Goal: Task Accomplishment & Management: Manage account settings

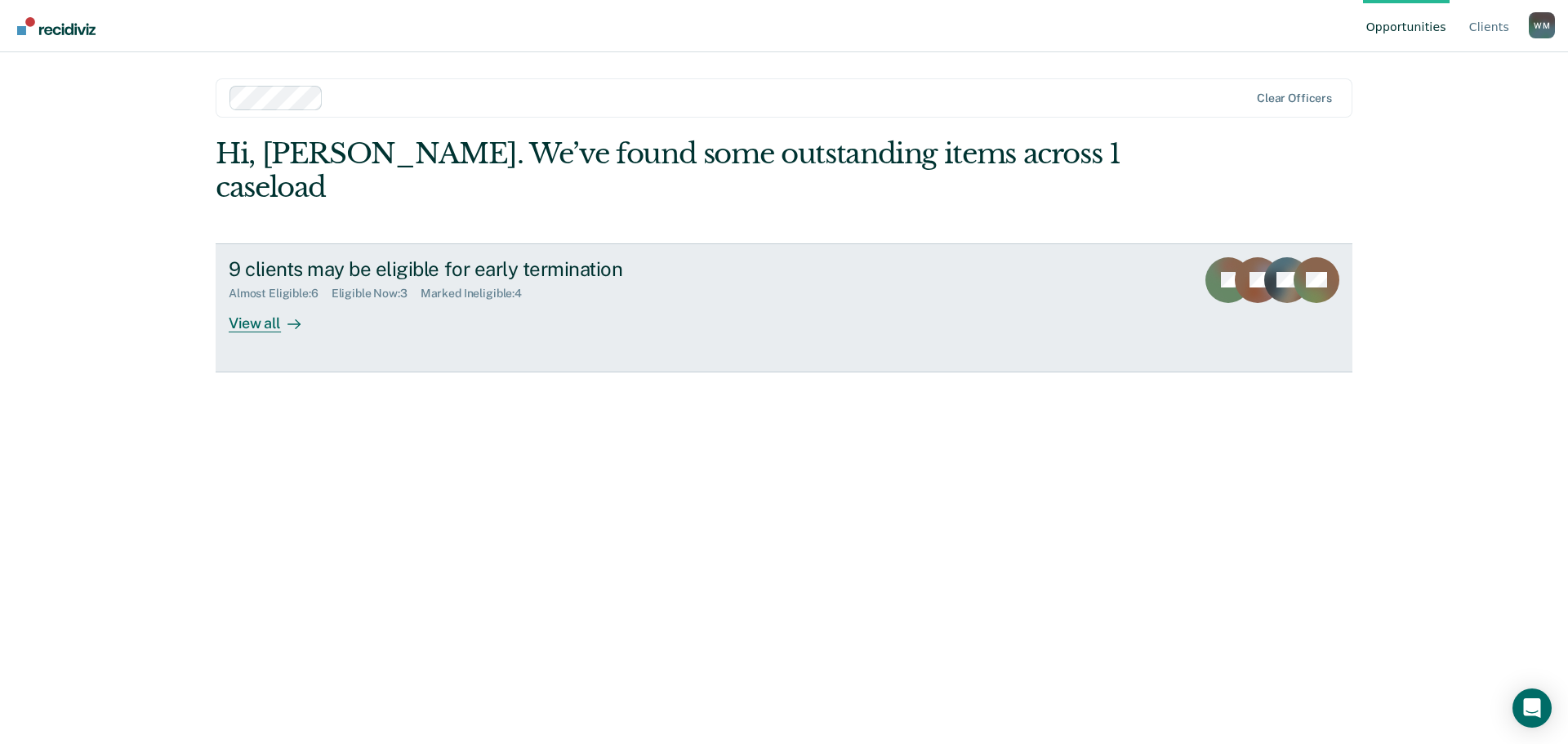
click at [246, 301] on div "View all" at bounding box center [274, 317] width 91 height 32
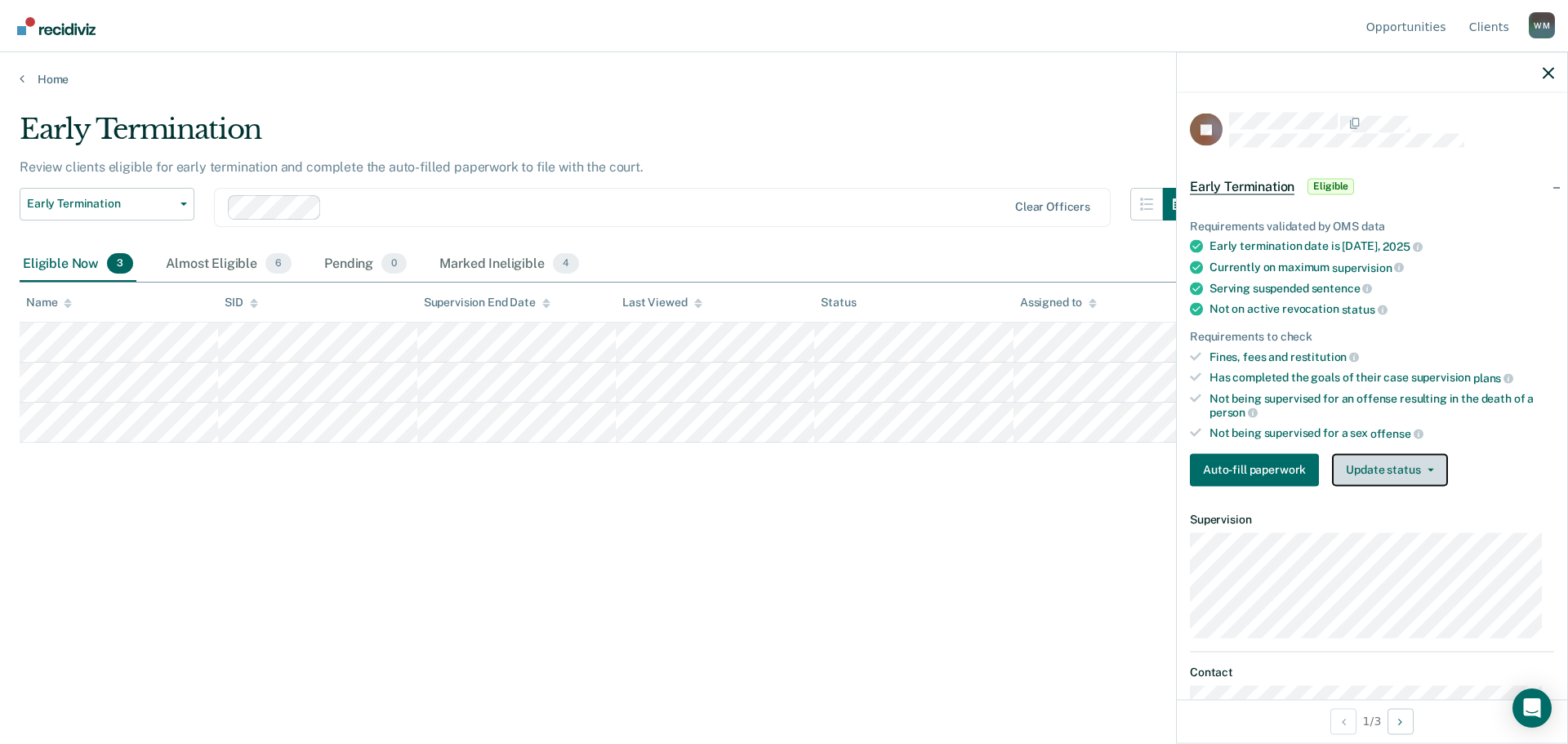
click at [1380, 471] on button "Update status" at bounding box center [1390, 469] width 115 height 33
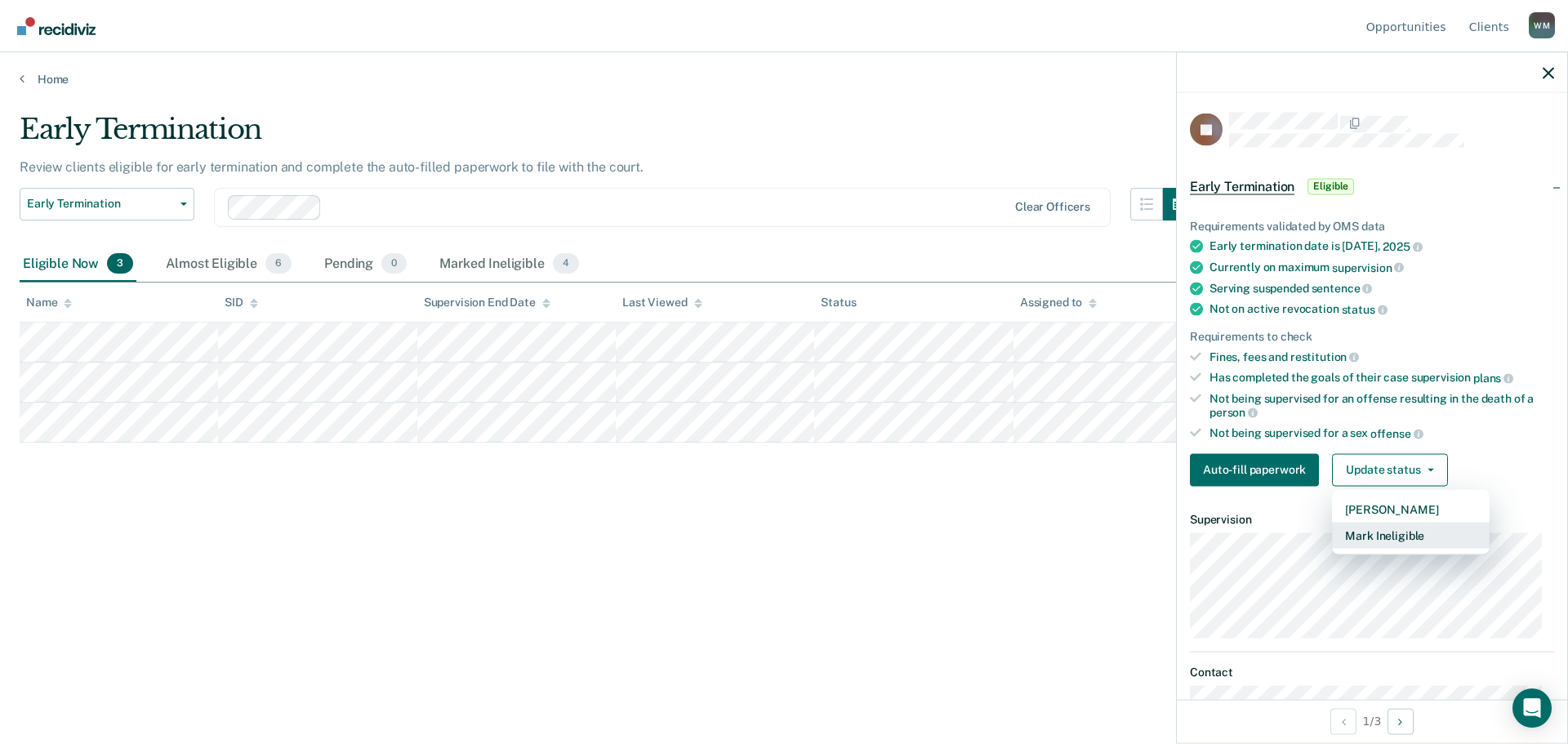
click at [1381, 531] on button "Mark Ineligible" at bounding box center [1411, 534] width 158 height 26
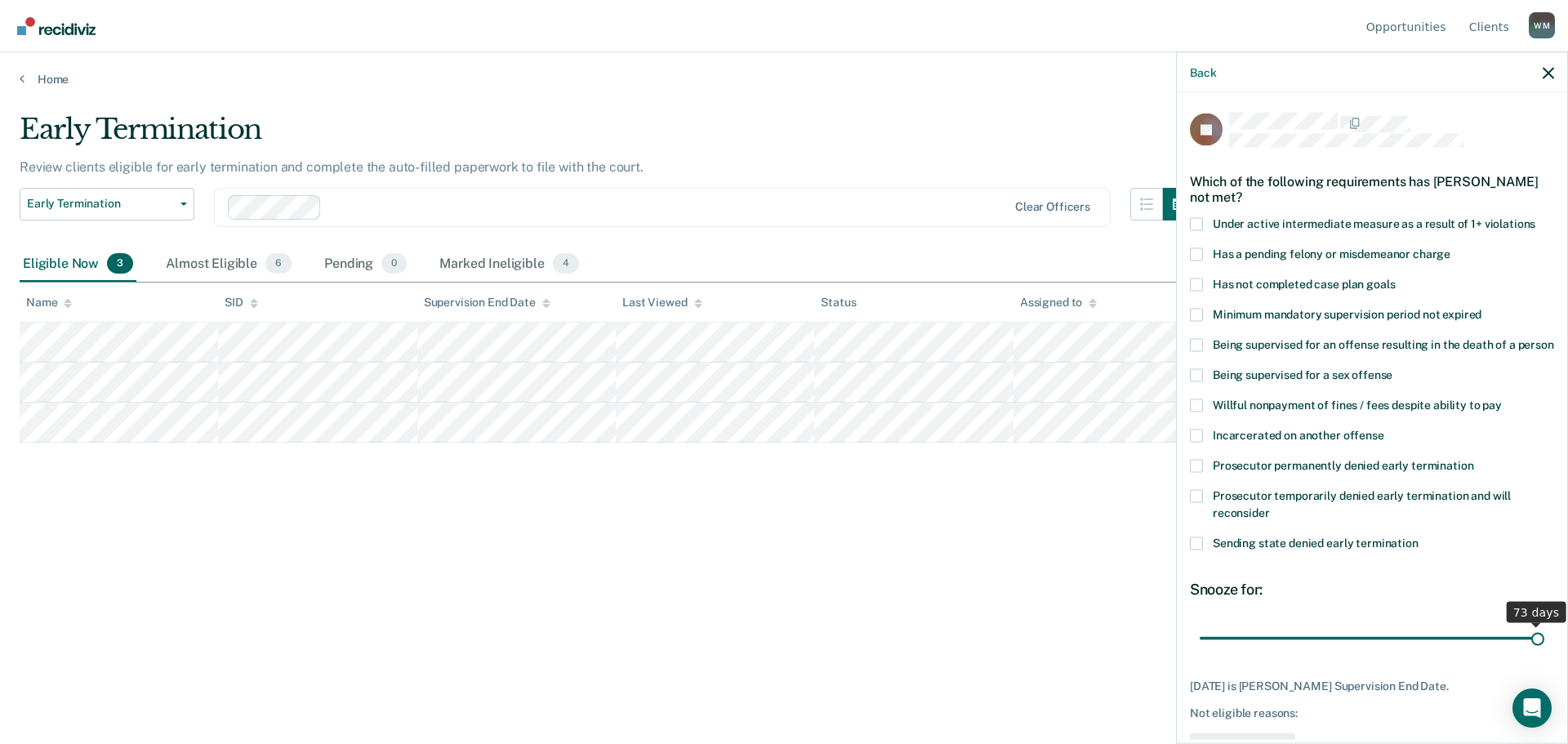
drag, startPoint x: 1336, startPoint y: 655, endPoint x: 1548, endPoint y: 637, distance: 212.8
type input "73"
click at [1545, 637] on input "range" at bounding box center [1372, 639] width 344 height 28
click at [1196, 284] on span at bounding box center [1197, 284] width 13 height 13
click at [1395, 278] on input "Has not completed case plan goals" at bounding box center [1395, 278] width 0 height 0
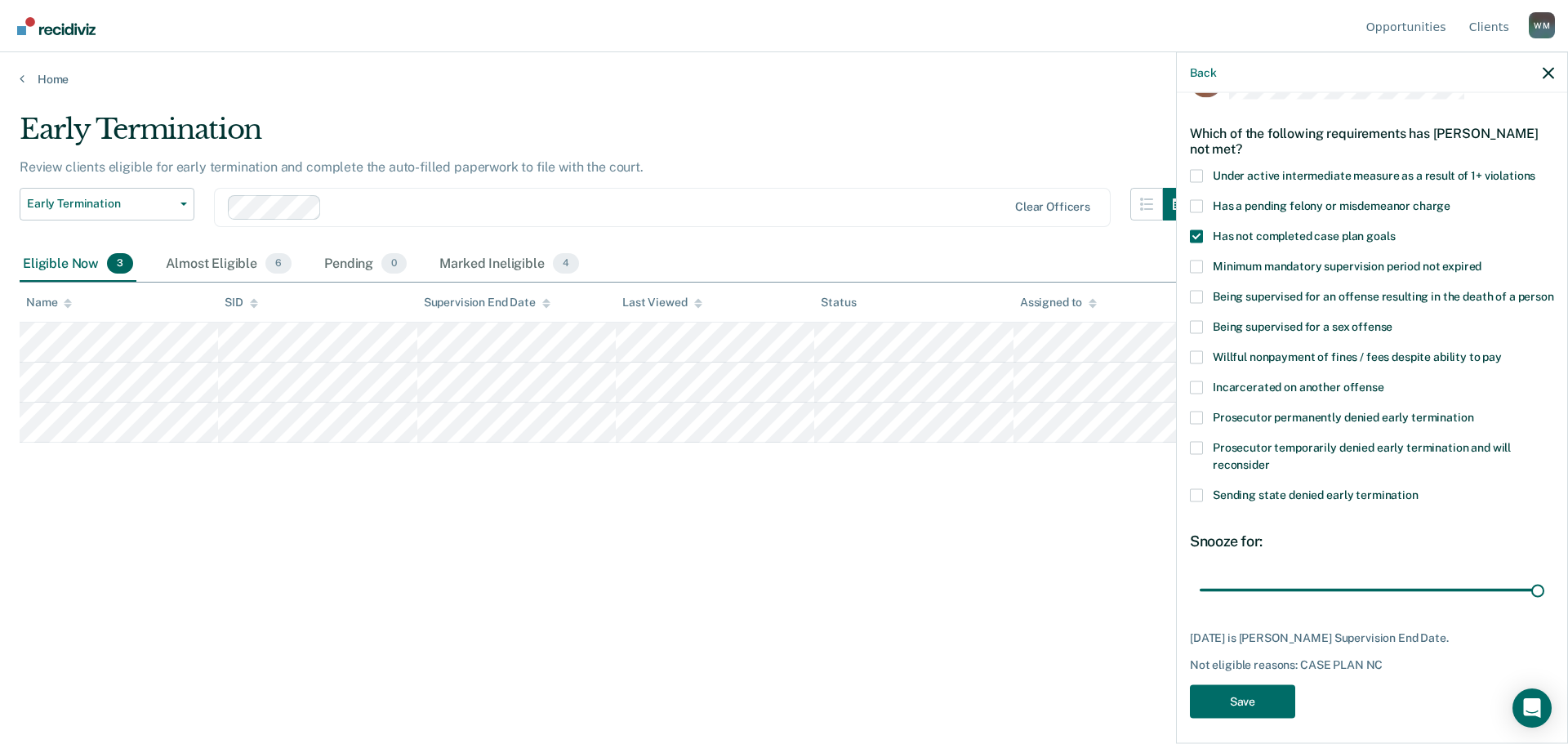
scroll to position [71, 0]
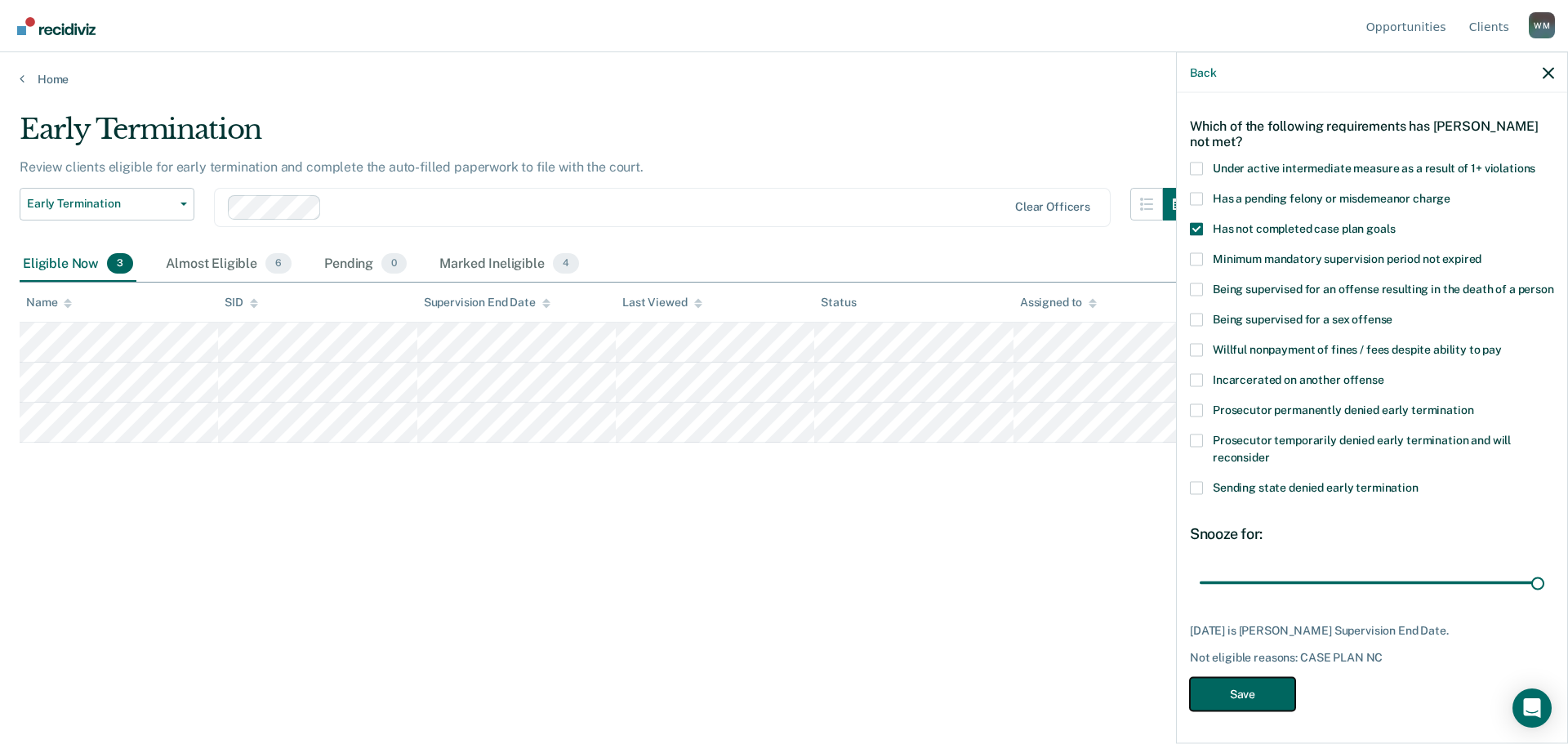
click at [1257, 687] on button "Save" at bounding box center [1243, 694] width 105 height 33
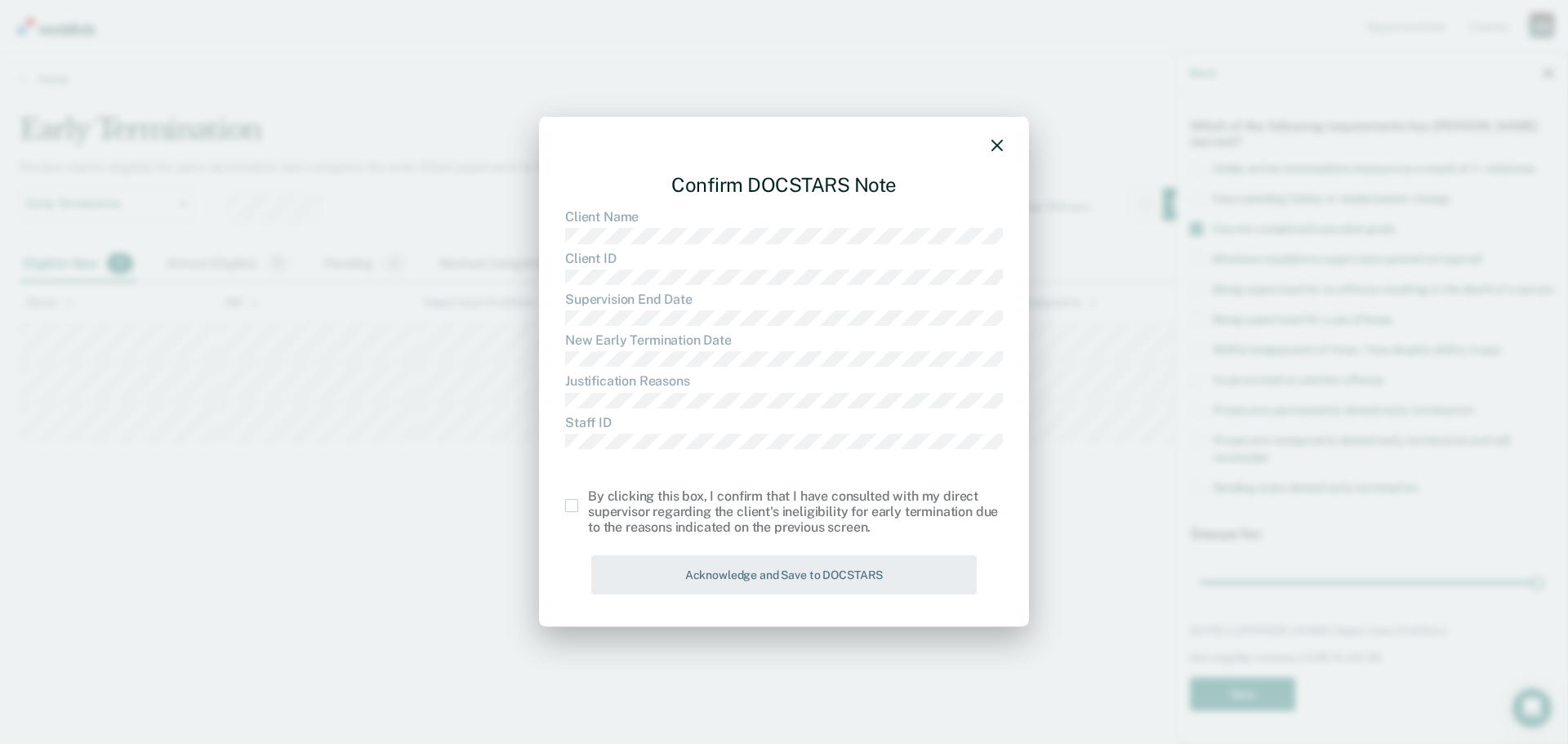
click at [573, 507] on span at bounding box center [572, 506] width 13 height 13
click at [588, 499] on input "checkbox" at bounding box center [588, 499] width 0 height 0
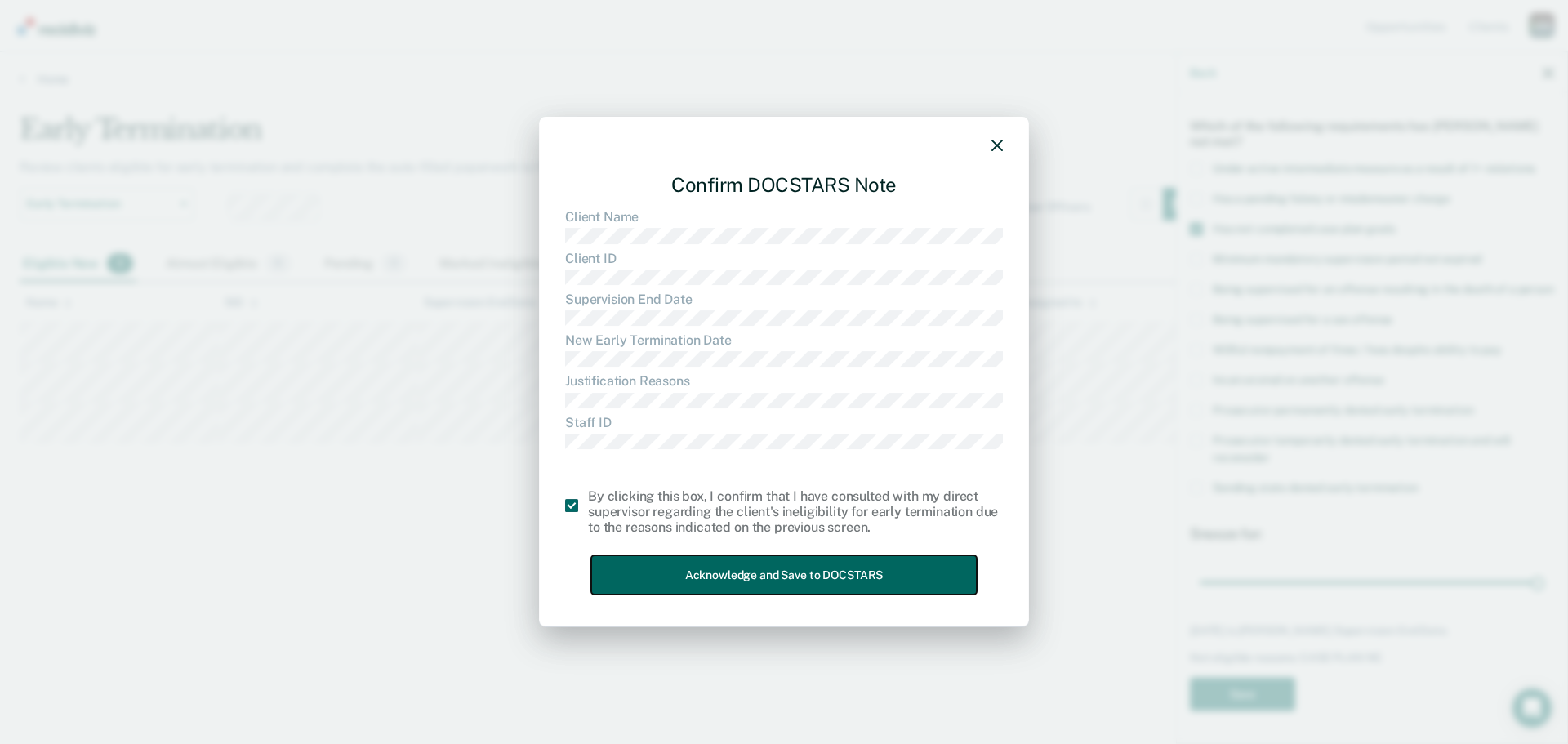
click at [684, 575] on button "Acknowledge and Save to DOCSTARS" at bounding box center [783, 575] width 385 height 40
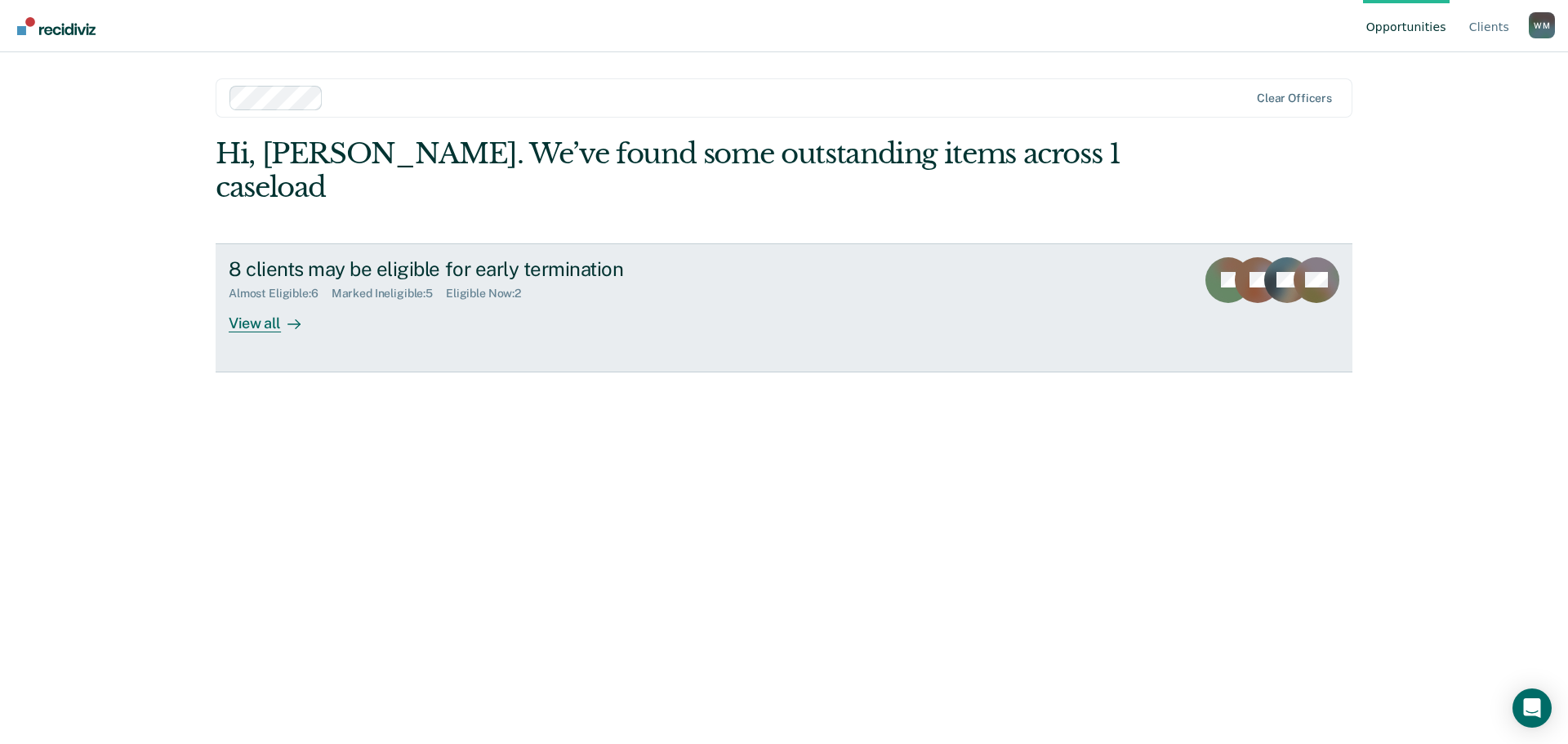
click at [251, 301] on div "View all" at bounding box center [274, 317] width 91 height 32
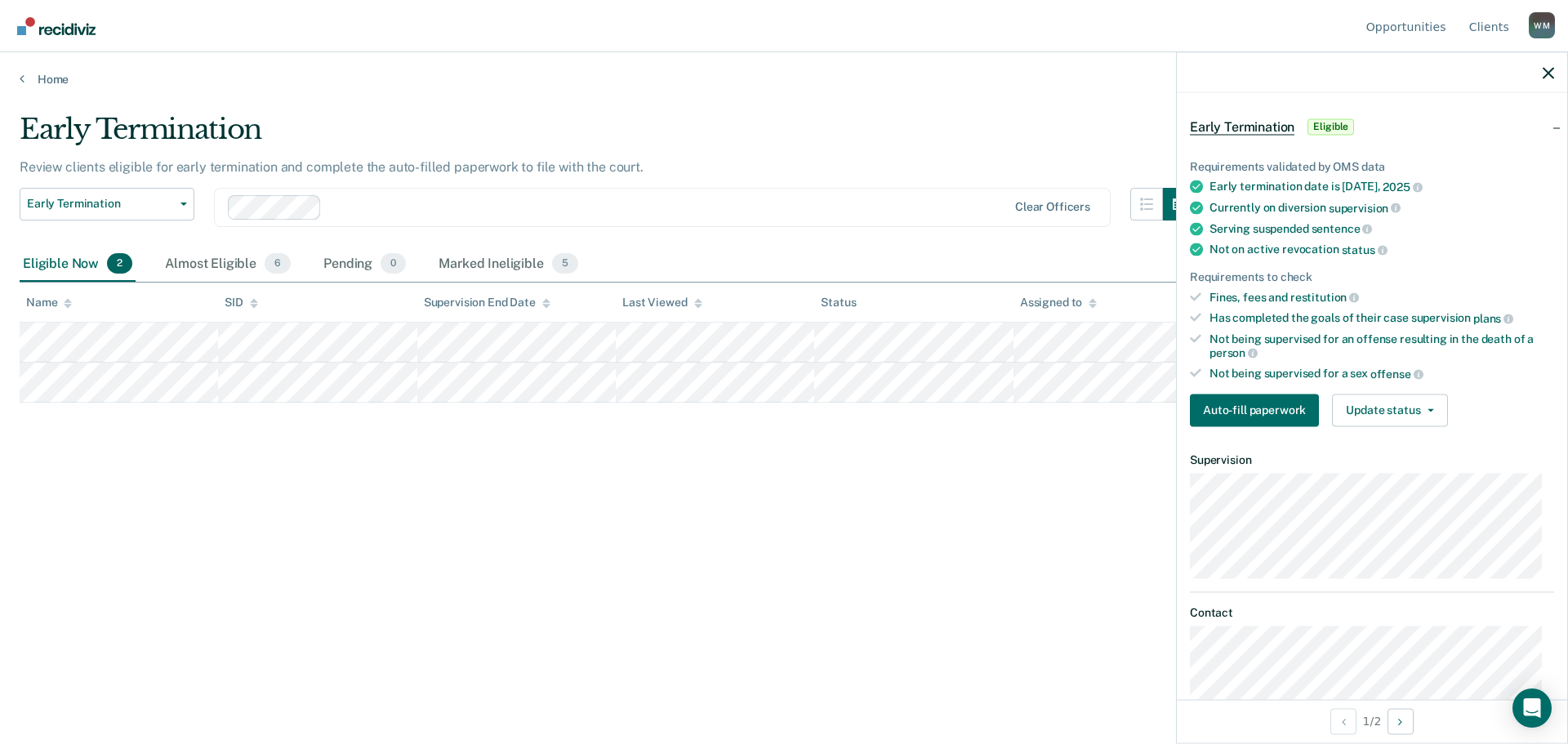
scroll to position [122, 0]
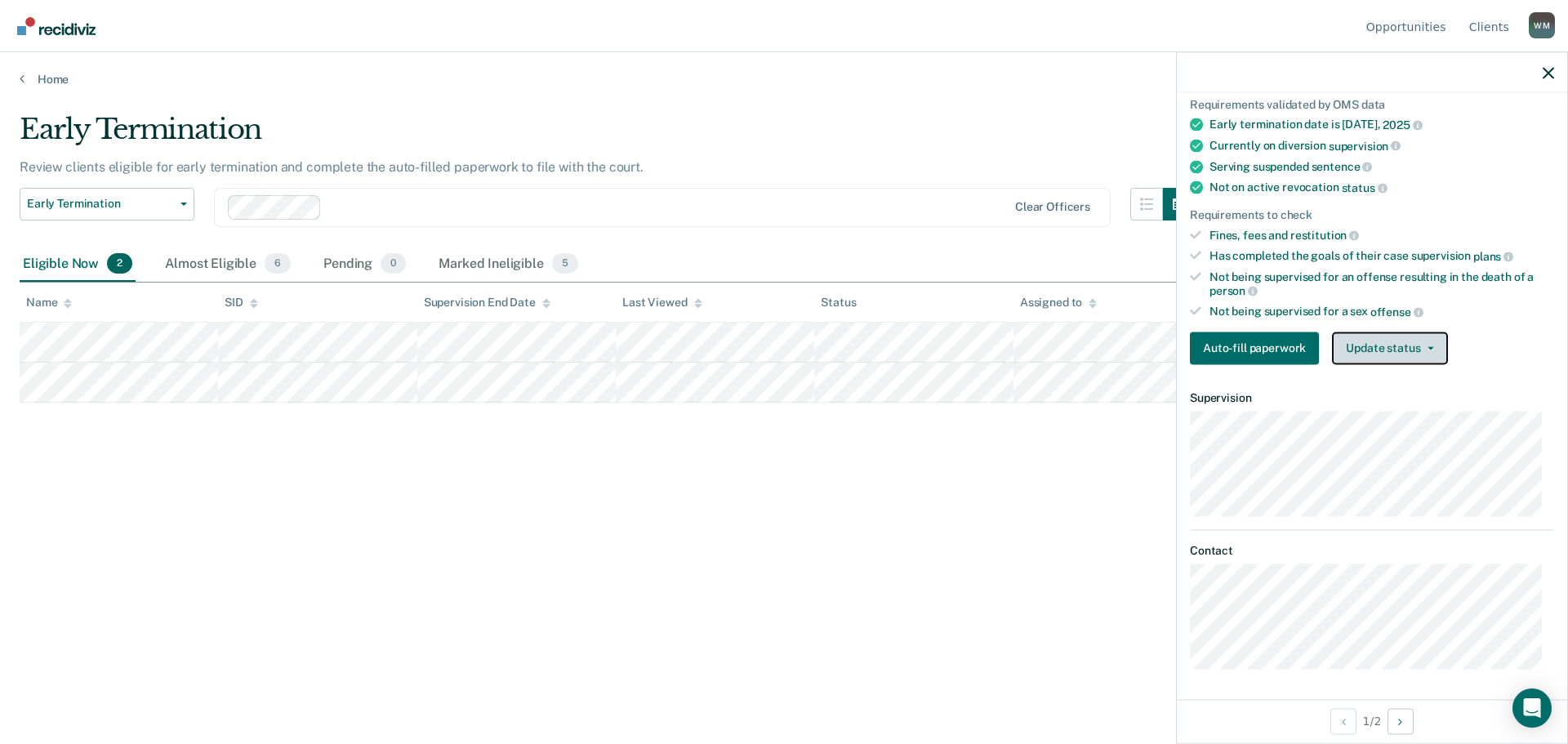
click at [1403, 343] on button "Update status" at bounding box center [1390, 348] width 115 height 33
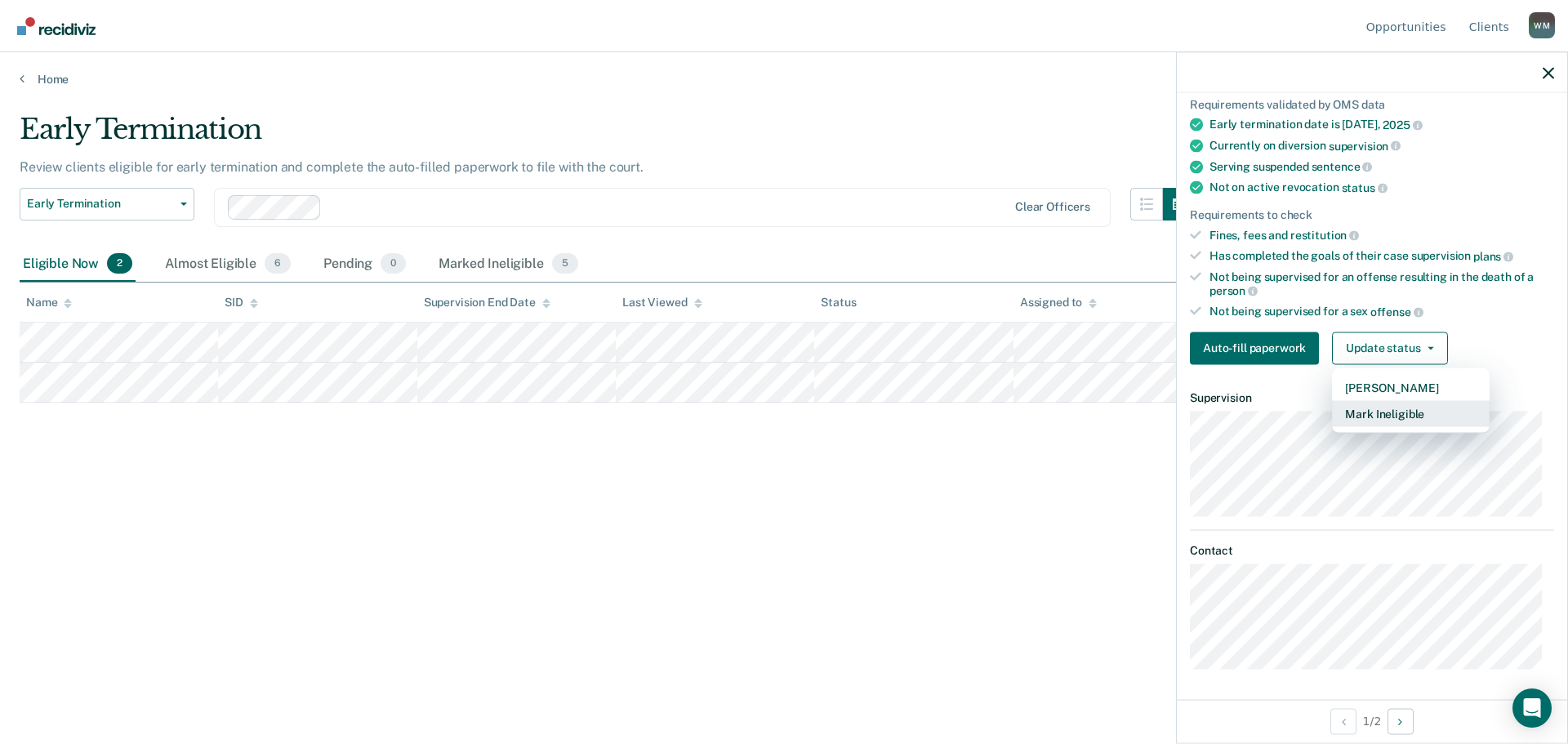
click at [1378, 411] on button "Mark Ineligible" at bounding box center [1411, 413] width 158 height 26
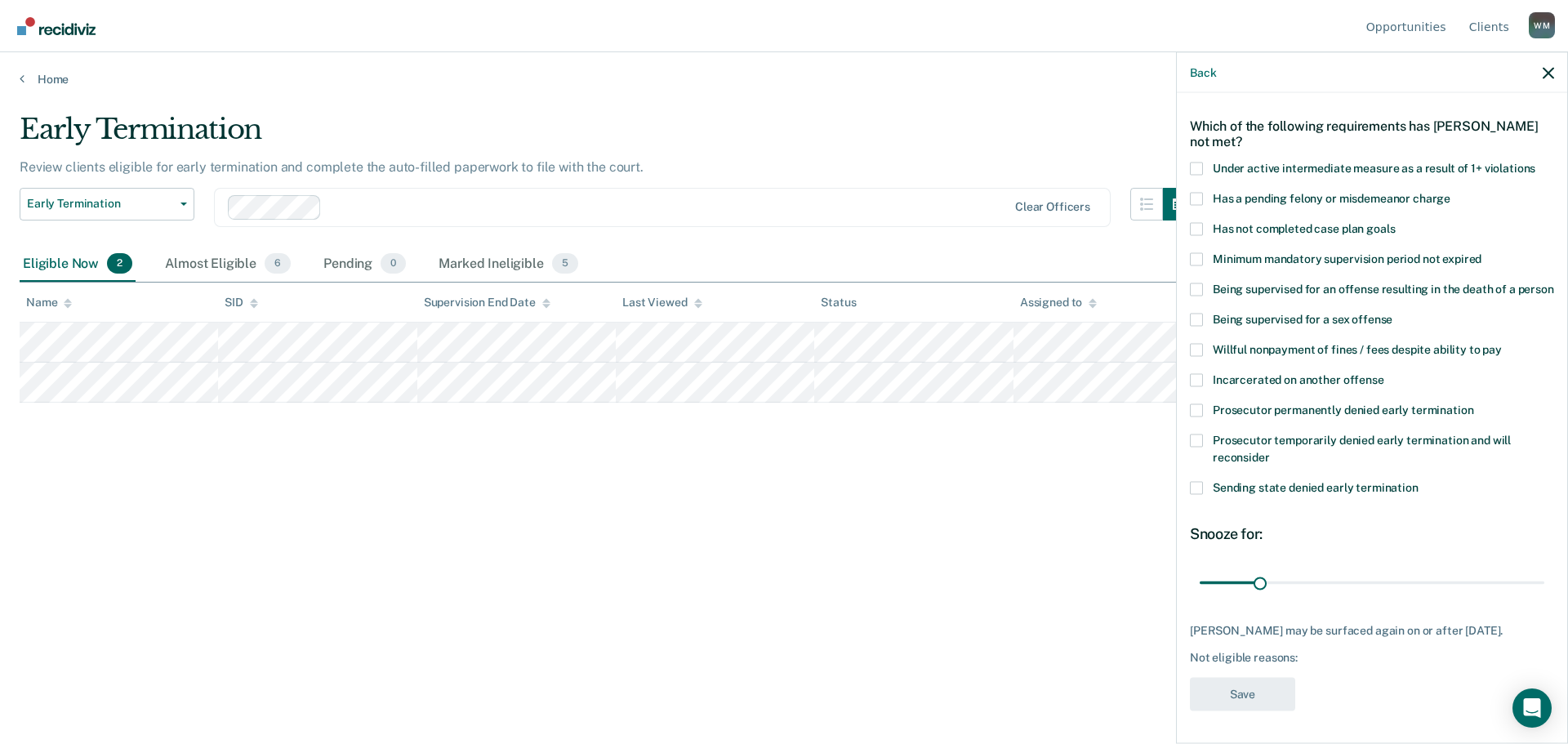
click at [1193, 222] on span at bounding box center [1197, 229] width 13 height 13
click at [1395, 222] on input "Has not completed case plan goals" at bounding box center [1395, 222] width 0 height 0
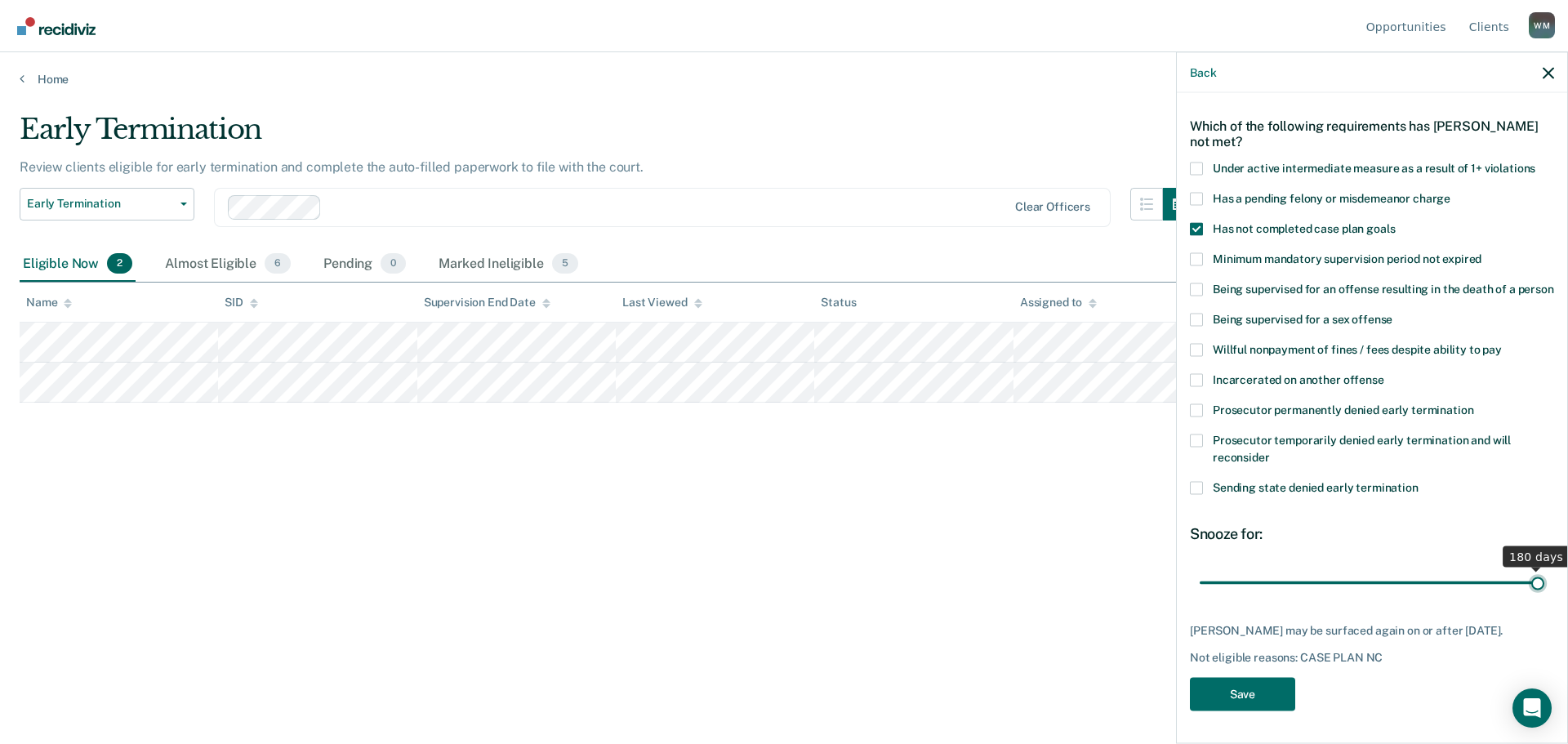
drag, startPoint x: 1255, startPoint y: 585, endPoint x: 1538, endPoint y: 578, distance: 283.1
type input "180"
click at [1538, 578] on input "range" at bounding box center [1372, 583] width 344 height 28
click at [1270, 696] on button "Save" at bounding box center [1243, 694] width 105 height 33
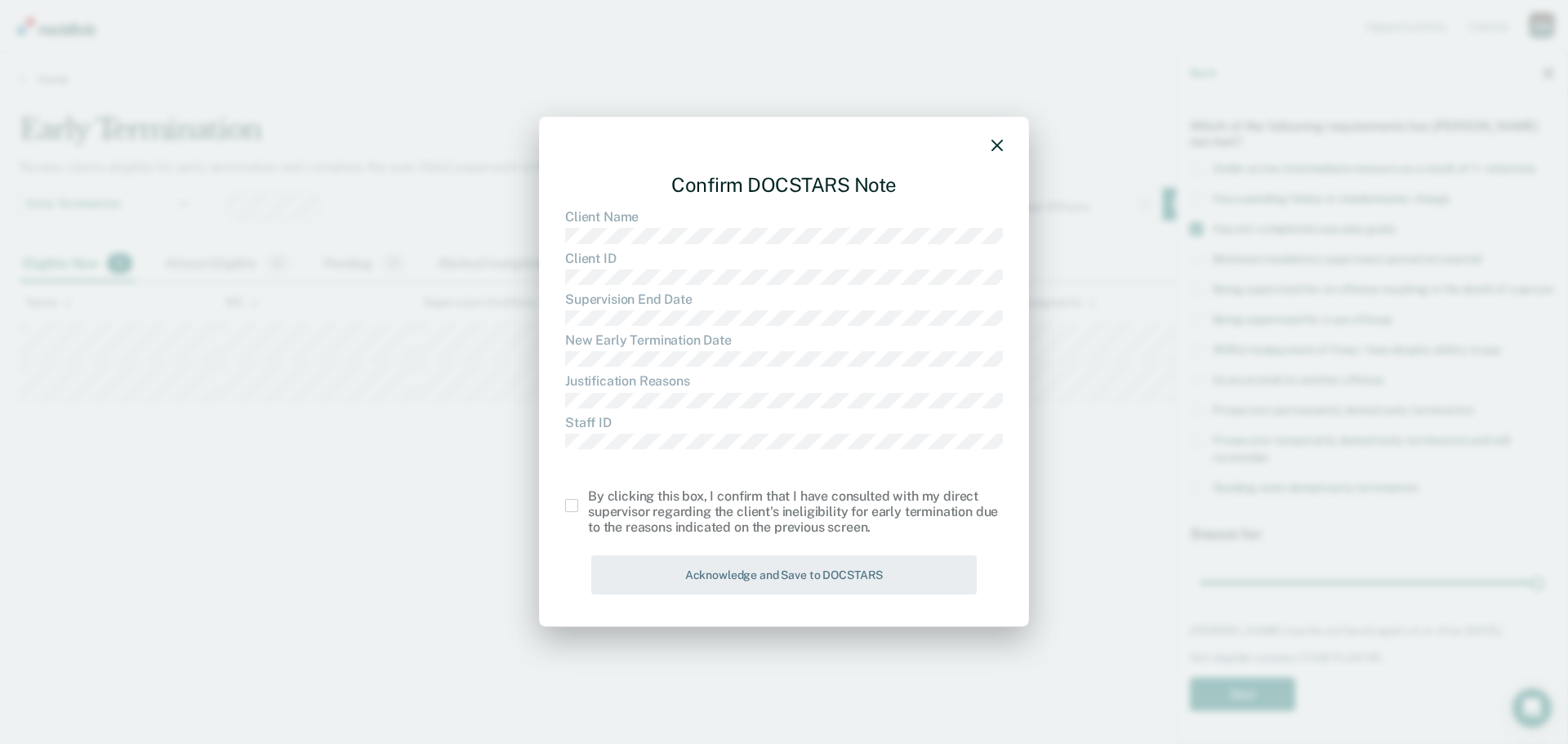
click at [570, 507] on span at bounding box center [572, 506] width 13 height 13
click at [588, 499] on input "checkbox" at bounding box center [588, 499] width 0 height 0
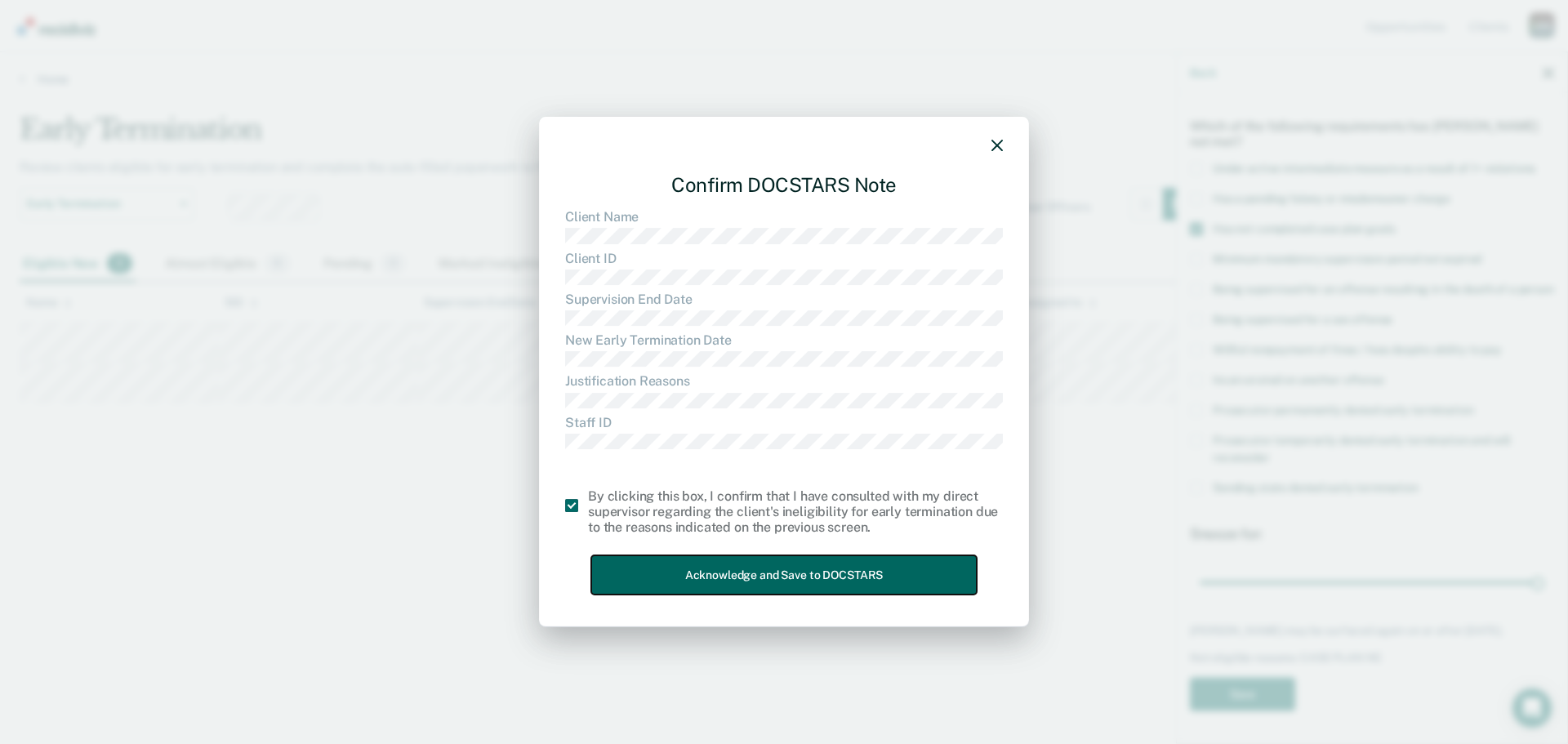
drag, startPoint x: 700, startPoint y: 571, endPoint x: 715, endPoint y: 573, distance: 15.1
click at [701, 572] on button "Acknowledge and Save to DOCSTARS" at bounding box center [783, 575] width 385 height 40
